Goal: Information Seeking & Learning: Find specific fact

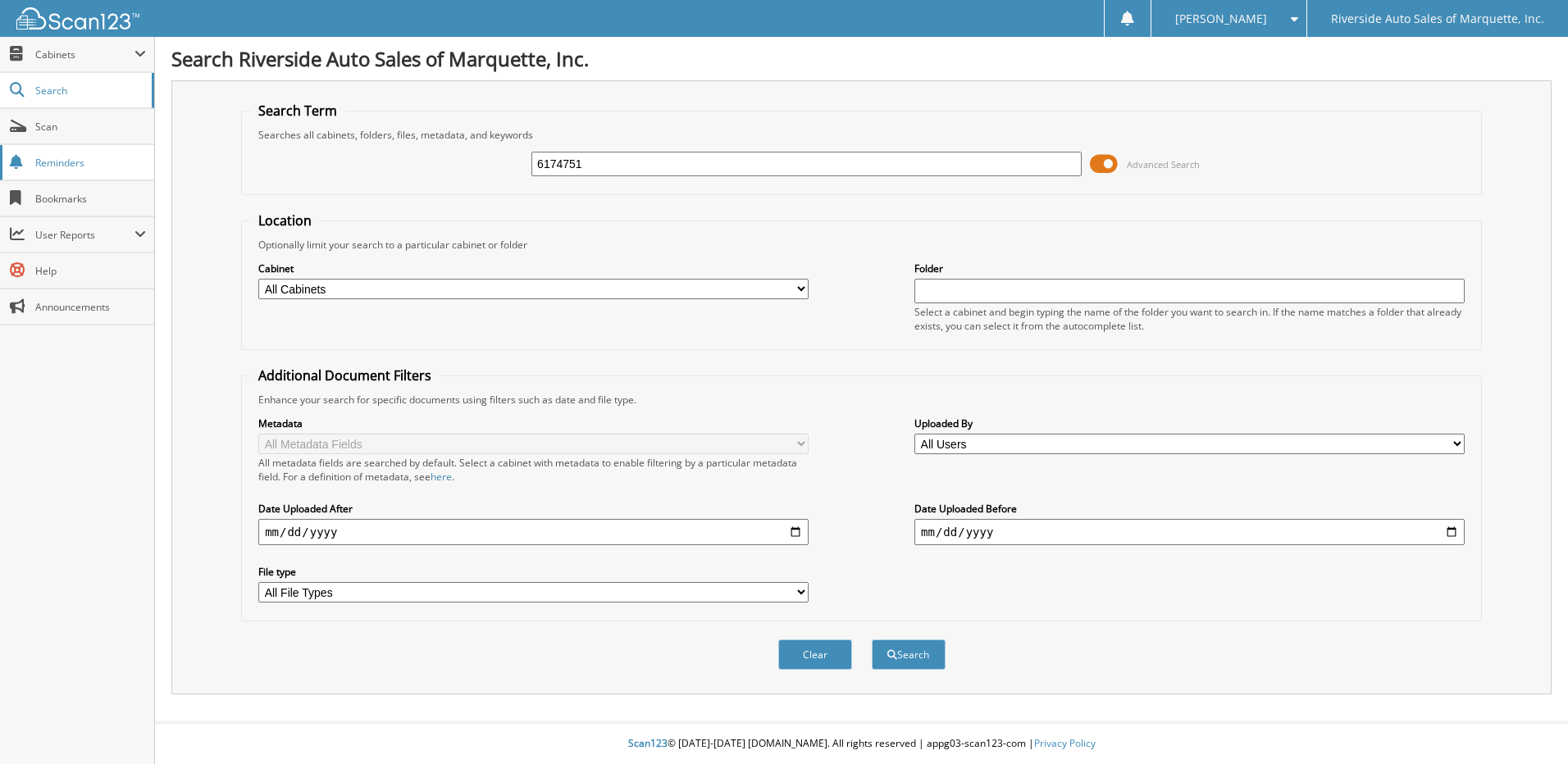
type input "6174751"
click at [872, 639] on button "Search" at bounding box center [909, 654] width 74 height 30
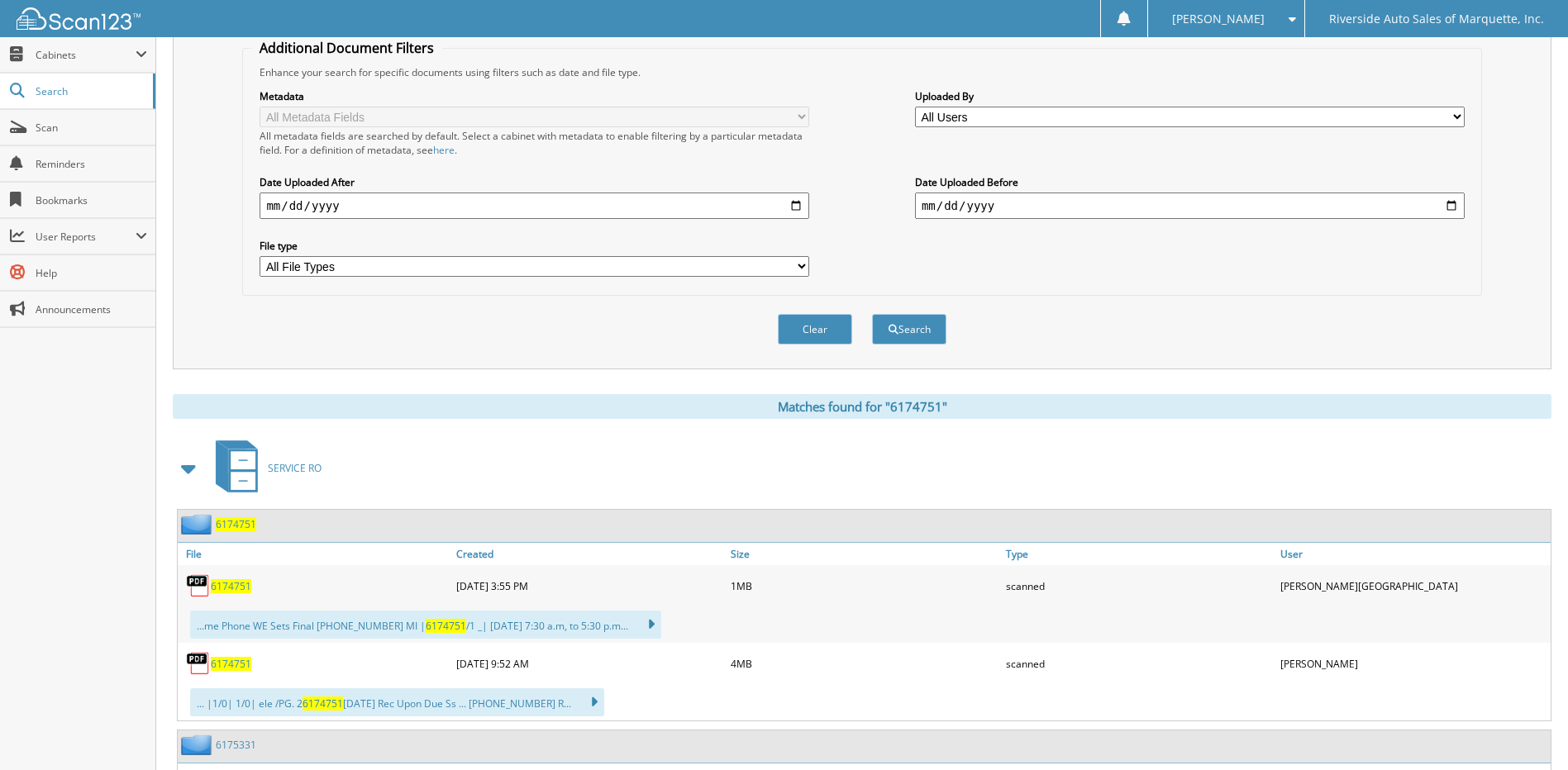
scroll to position [466, 0]
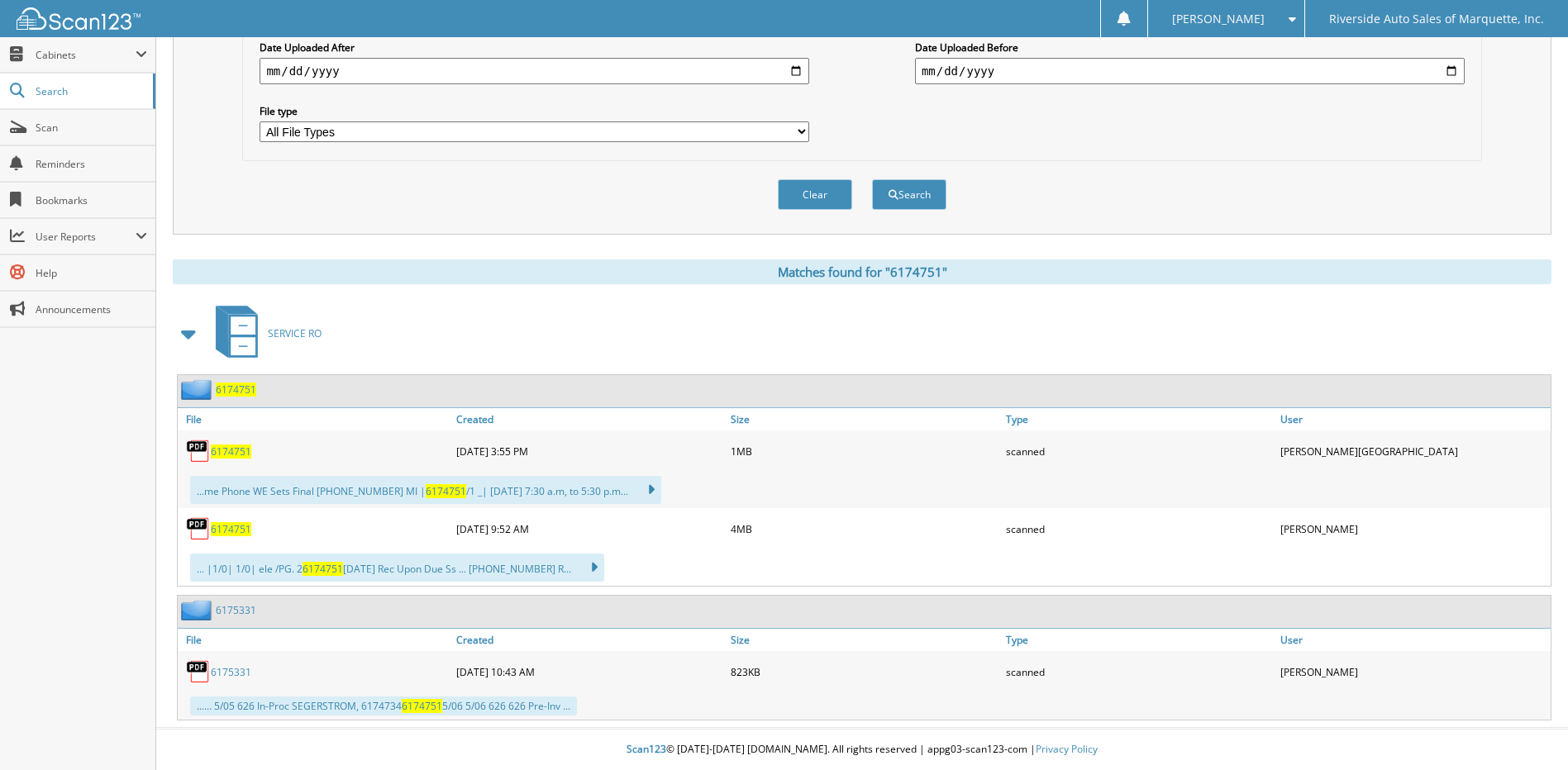
click at [234, 393] on span "6174751" at bounding box center [236, 390] width 41 height 14
